Goal: Information Seeking & Learning: Find specific page/section

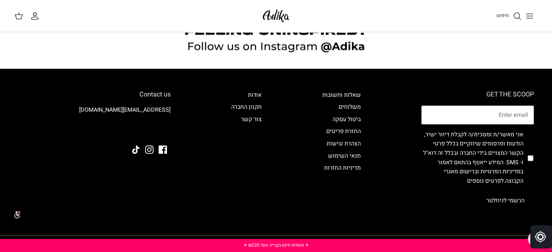
scroll to position [728, 0]
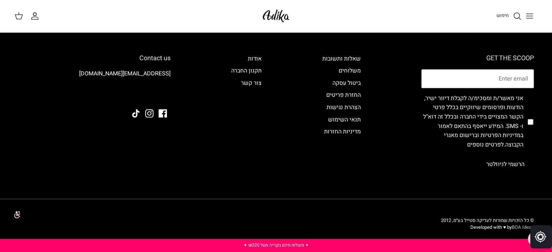
click at [512, 226] on link "BOA Ideas" at bounding box center [523, 227] width 22 height 7
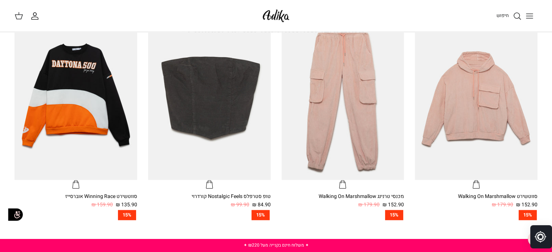
drag, startPoint x: 526, startPoint y: 3, endPoint x: 406, endPoint y: 28, distance: 122.7
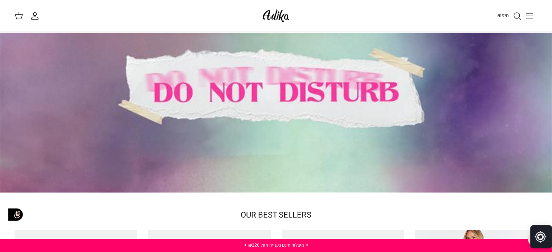
scroll to position [2, 0]
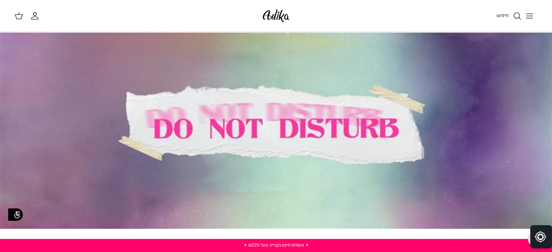
click at [529, 15] on icon "Toggle menu" at bounding box center [529, 16] width 9 height 9
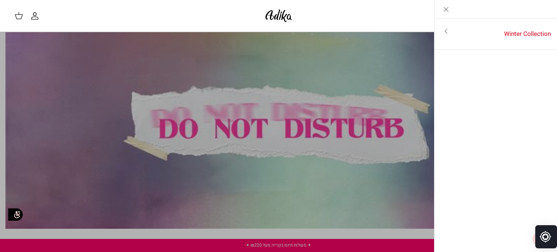
click at [444, 6] on icon "Close" at bounding box center [446, 9] width 9 height 9
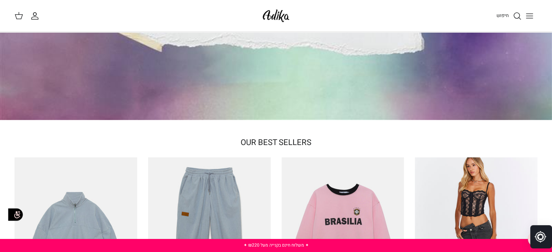
scroll to position [0, 0]
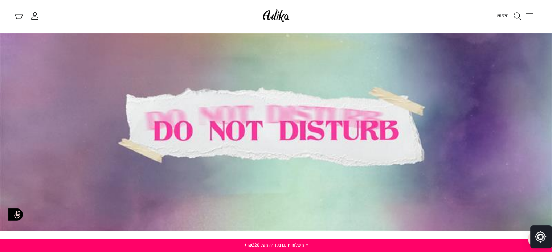
click at [294, 121] on div at bounding box center [276, 131] width 552 height 199
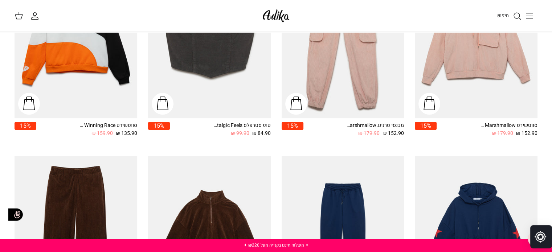
click at [524, 15] on button "Toggle menu" at bounding box center [529, 16] width 16 height 16
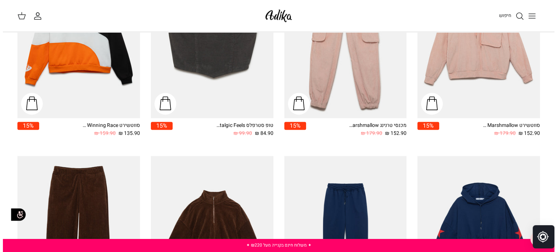
scroll to position [364, 0]
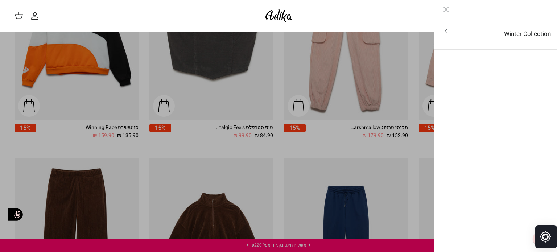
click at [470, 35] on link "Winter Collection" at bounding box center [508, 34] width 100 height 22
click at [511, 31] on link "לכל הפריטים" at bounding box center [496, 32] width 116 height 18
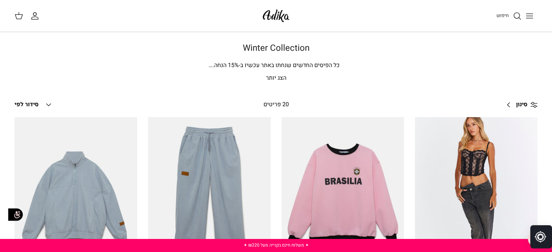
click at [531, 15] on icon "Toggle menu" at bounding box center [529, 16] width 9 height 9
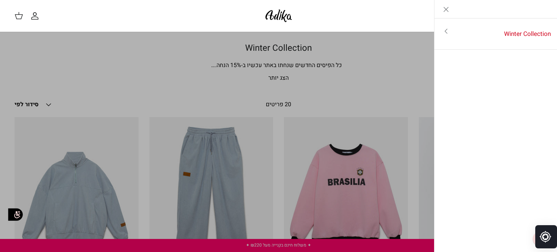
click at [445, 10] on icon "Close" at bounding box center [446, 9] width 9 height 9
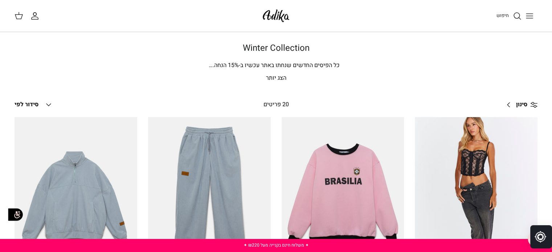
click at [495, 21] on div "חיפוש" at bounding box center [418, 16] width 239 height 16
click at [498, 14] on span "חיפוש" at bounding box center [502, 15] width 12 height 7
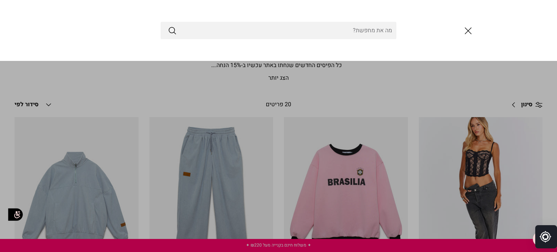
click at [389, 31] on input "Search Store" at bounding box center [279, 30] width 236 height 17
click at [384, 100] on link "Toggle menu" at bounding box center [278, 126] width 557 height 252
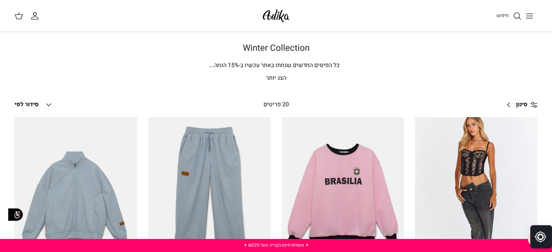
click at [521, 18] on icon "חיפוש" at bounding box center [517, 16] width 9 height 9
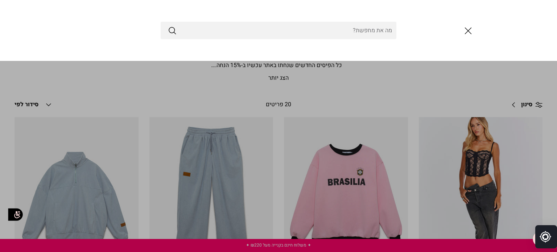
click at [384, 26] on input "Search Store" at bounding box center [279, 30] width 236 height 17
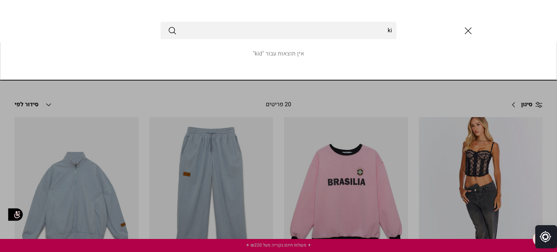
type input "k"
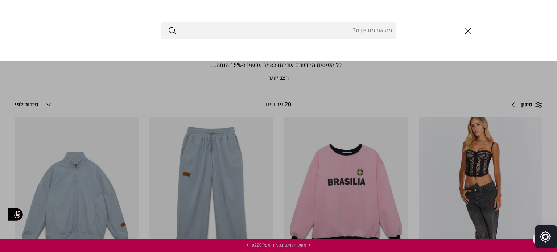
type input "t"
type input "y"
type input "u"
type input "e"
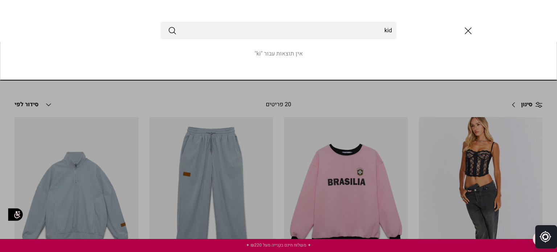
type input "kid"
click at [168, 26] on button "Submit" at bounding box center [172, 30] width 9 height 9
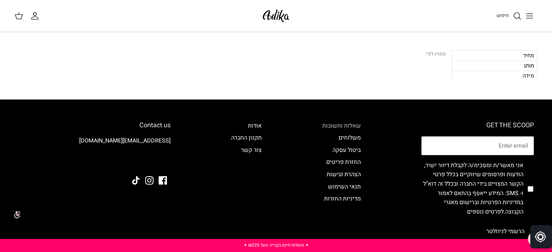
click at [349, 128] on link "שאלות ותשובות" at bounding box center [341, 126] width 38 height 9
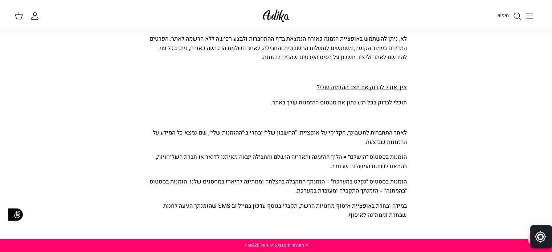
scroll to position [327, 0]
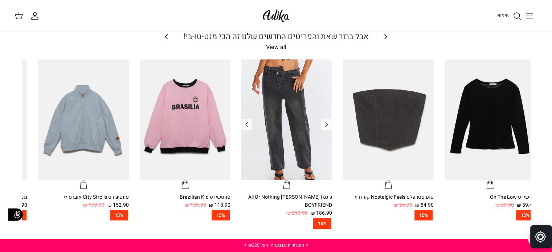
scroll to position [145, 0]
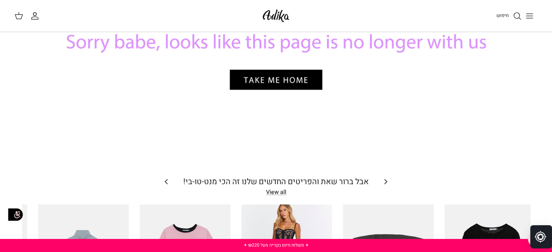
click at [288, 87] on div at bounding box center [276, 32] width 508 height 254
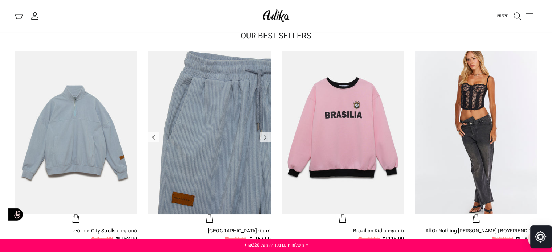
scroll to position [290, 0]
